Goal: Task Accomplishment & Management: Manage account settings

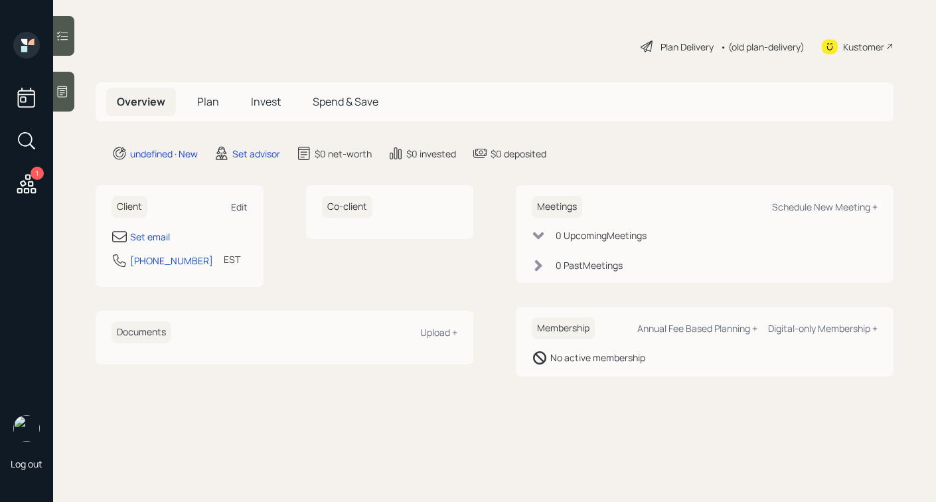
click at [243, 207] on div "Edit" at bounding box center [239, 206] width 17 height 13
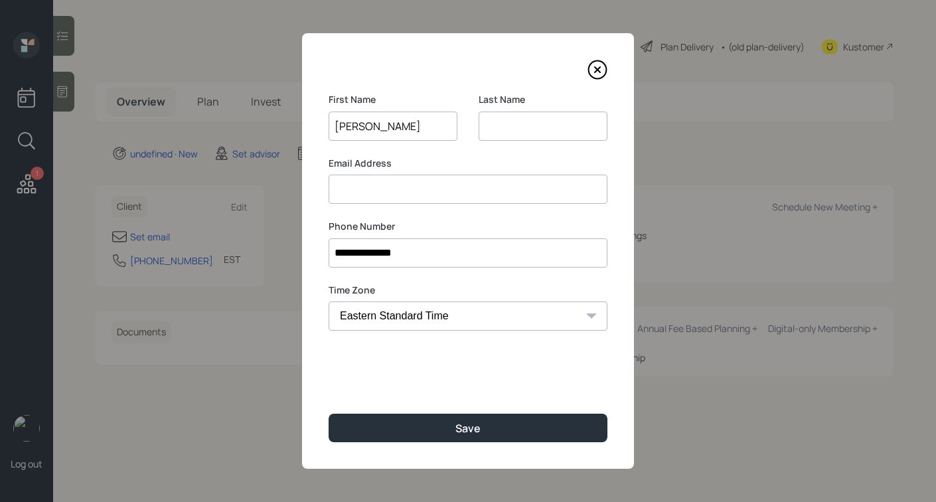
type input "[PERSON_NAME]"
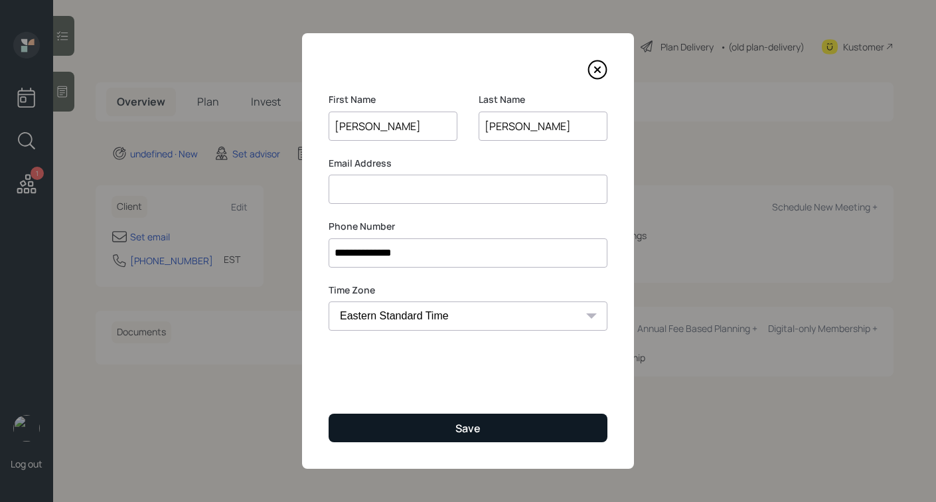
type input "[PERSON_NAME]"
click at [451, 429] on button "Save" at bounding box center [468, 428] width 279 height 29
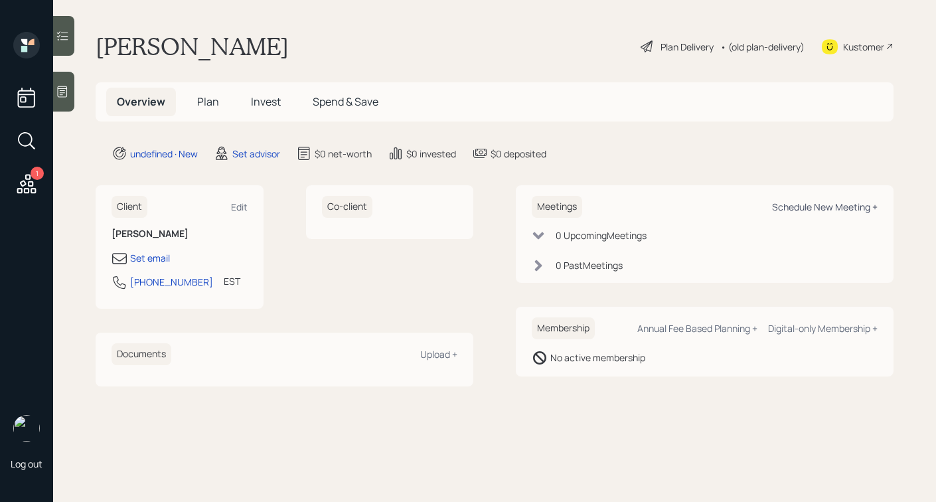
click at [787, 210] on div "Schedule New Meeting +" at bounding box center [825, 206] width 106 height 13
select select "round-robin"
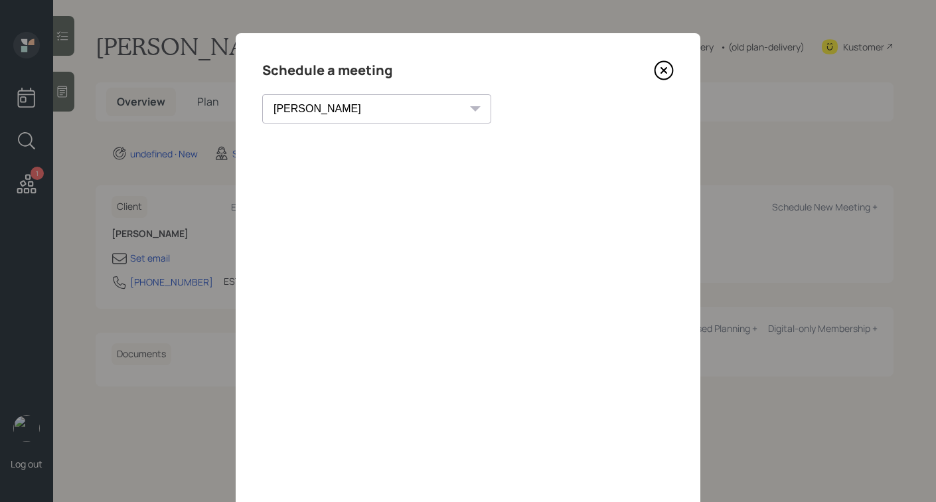
click at [669, 68] on icon at bounding box center [664, 70] width 20 height 20
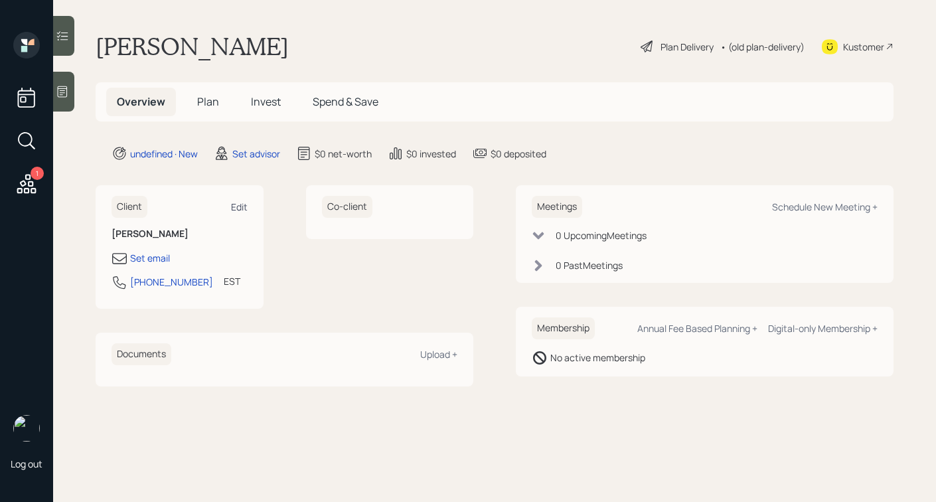
click at [240, 206] on div "Edit" at bounding box center [239, 206] width 17 height 13
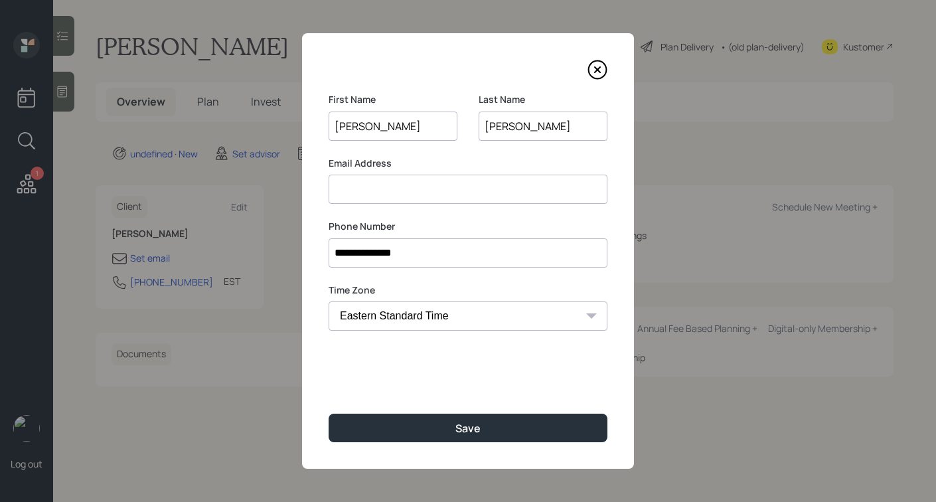
click at [447, 195] on input at bounding box center [468, 189] width 279 height 29
type input "rcurry@cbadvantage.com"
click at [456, 216] on div "**********" at bounding box center [468, 250] width 332 height 435
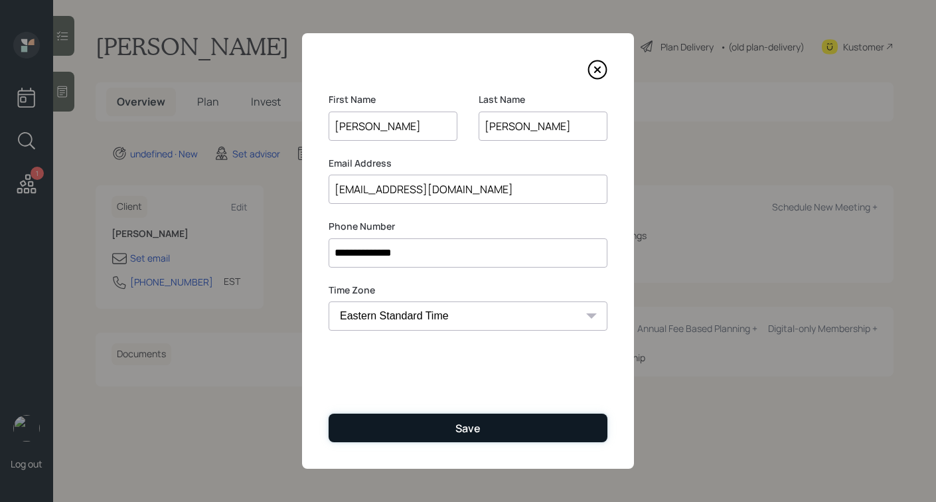
click at [436, 428] on button "Save" at bounding box center [468, 428] width 279 height 29
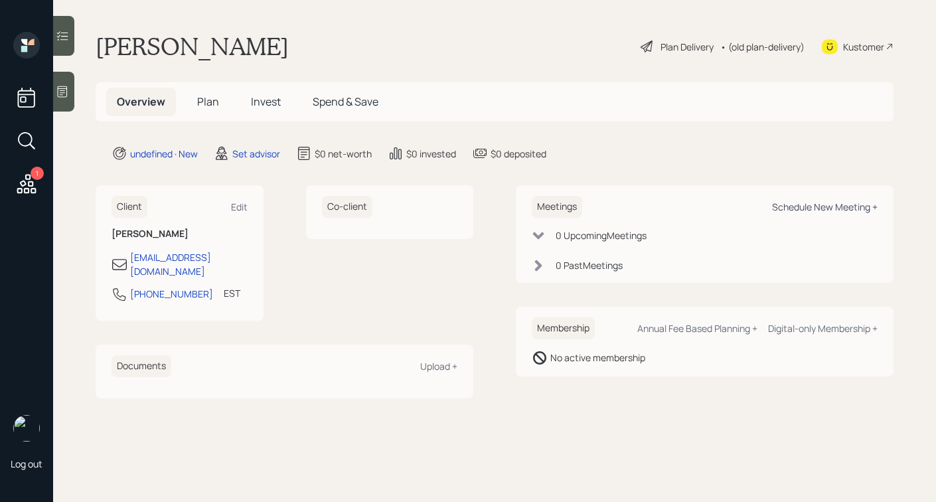
click at [800, 208] on div "Schedule New Meeting +" at bounding box center [825, 206] width 106 height 13
select select "round-robin"
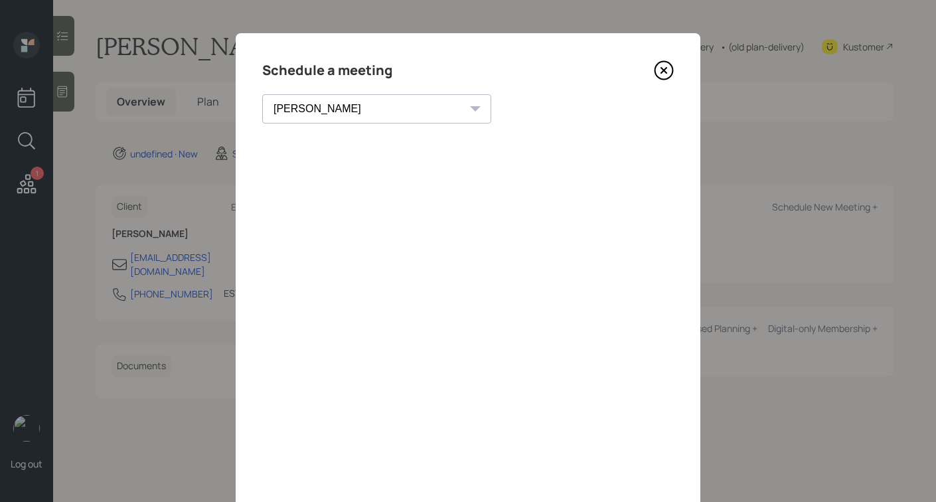
click at [670, 74] on icon at bounding box center [664, 70] width 20 height 20
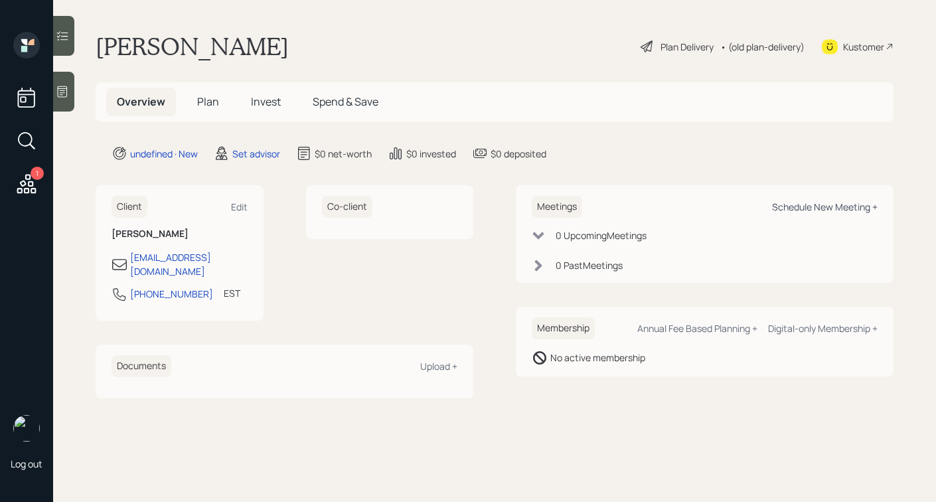
click at [772, 205] on div "Schedule New Meeting +" at bounding box center [825, 206] width 106 height 13
select select "round-robin"
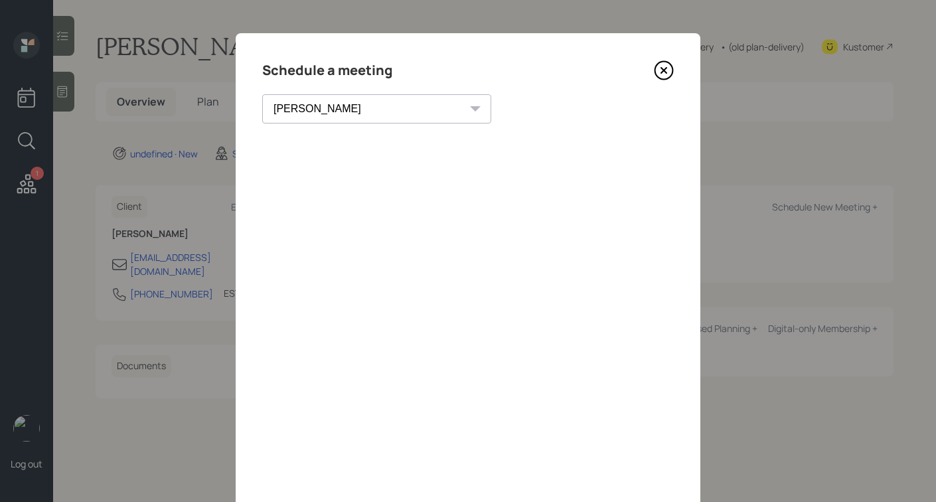
scroll to position [1, 0]
click at [665, 64] on icon at bounding box center [664, 70] width 20 height 20
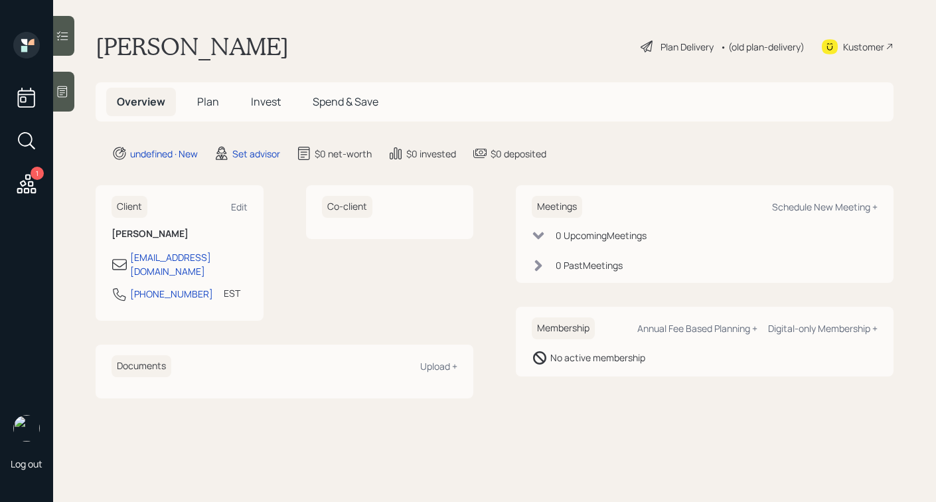
click at [70, 91] on div at bounding box center [63, 92] width 21 height 40
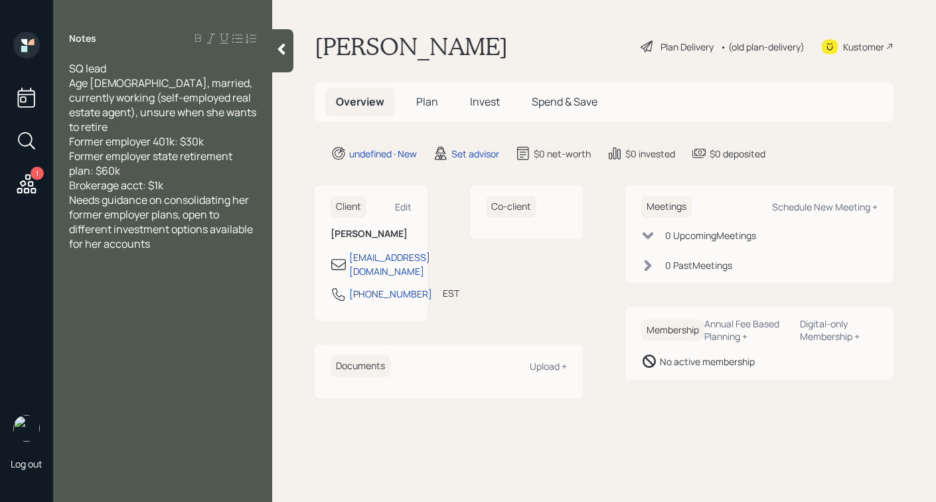
click at [191, 178] on div "Brokerage acct: $1k" at bounding box center [162, 185] width 187 height 15
click at [283, 52] on icon at bounding box center [281, 49] width 7 height 11
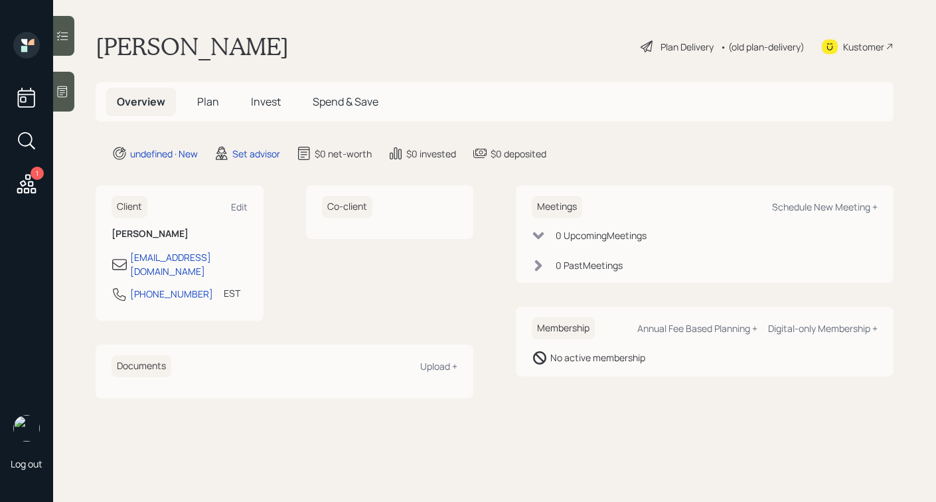
click at [63, 94] on icon at bounding box center [62, 91] width 13 height 13
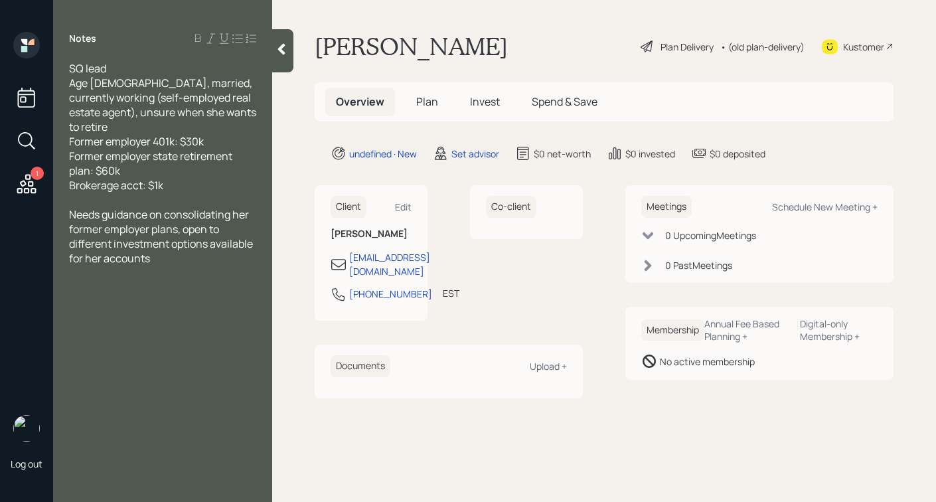
click at [278, 42] on icon at bounding box center [281, 48] width 13 height 13
